Goal: Transaction & Acquisition: Purchase product/service

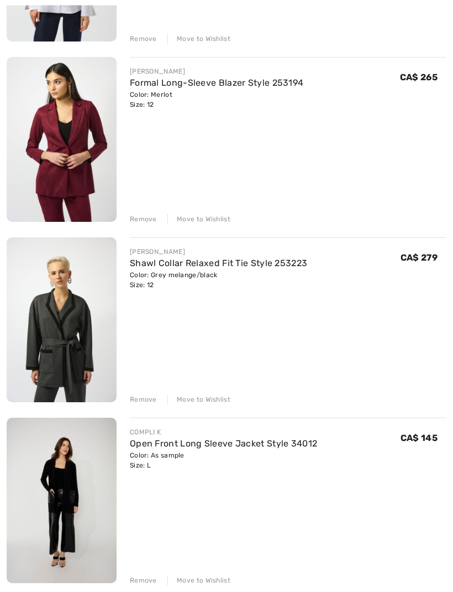
scroll to position [287, 0]
click at [284, 82] on link "Formal Long-Sleeve Blazer Style 253194" at bounding box center [217, 82] width 174 height 11
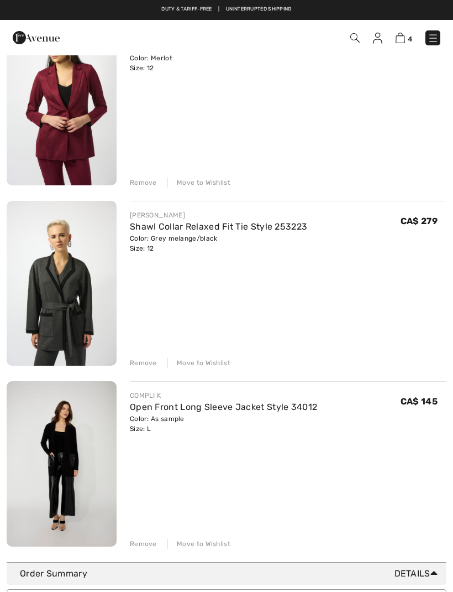
click at [82, 312] on img at bounding box center [62, 283] width 110 height 165
